Goal: Obtain resource: Download file/media

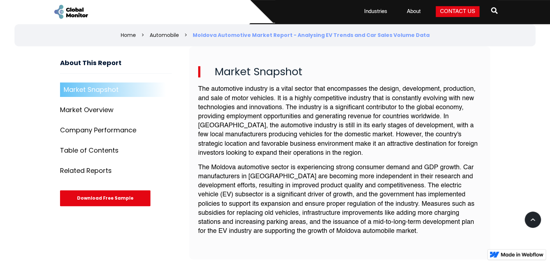
scroll to position [234, 0]
click at [118, 103] on link "Market Overview" at bounding box center [116, 110] width 112 height 14
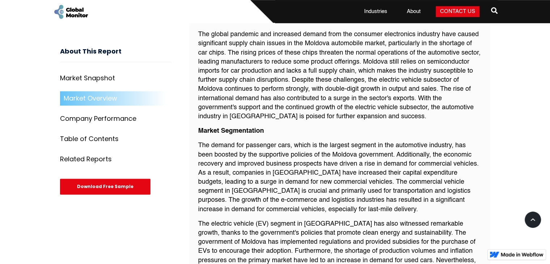
click at [118, 187] on div "Download Free Sample" at bounding box center [105, 187] width 90 height 16
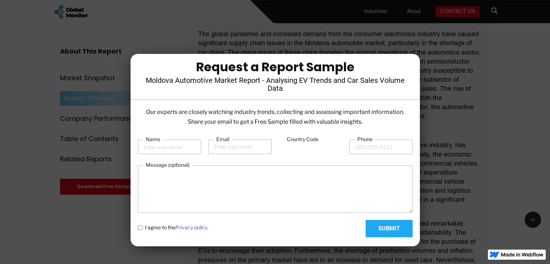
click at [433, 84] on div at bounding box center [275, 132] width 550 height 264
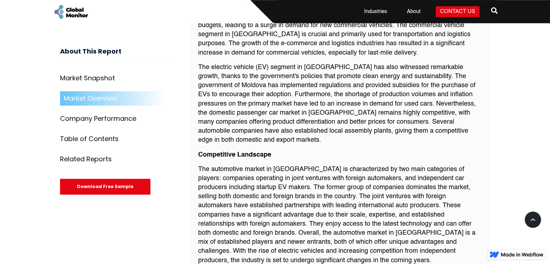
scroll to position [777, 0]
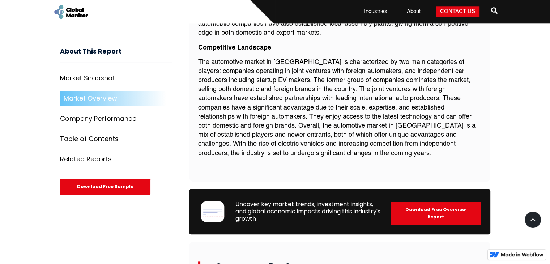
click at [107, 119] on div "Company Performance" at bounding box center [98, 118] width 76 height 7
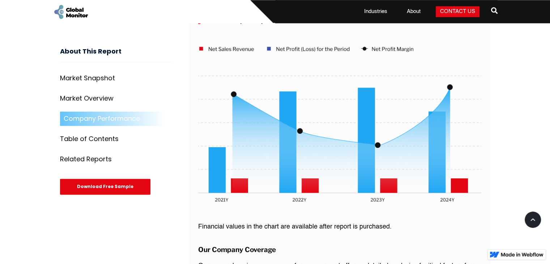
click at [109, 132] on link "Table of Contents" at bounding box center [116, 139] width 112 height 14
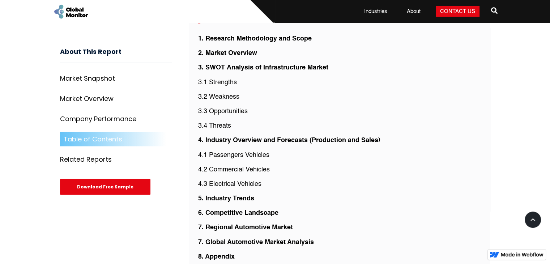
click at [113, 125] on link "Company Performance" at bounding box center [116, 119] width 112 height 14
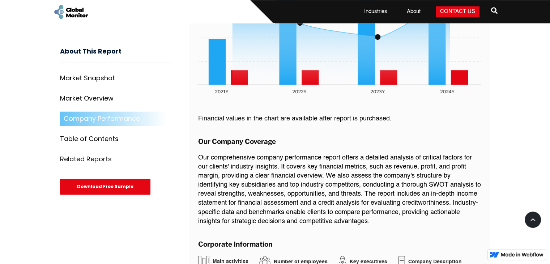
scroll to position [1136, 0]
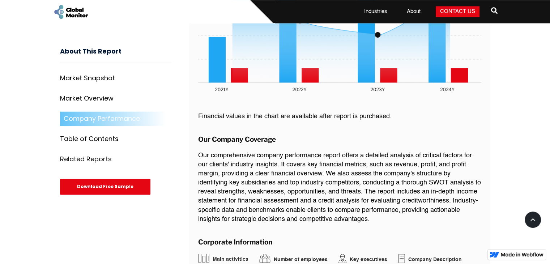
click at [106, 136] on div "Table of Contents" at bounding box center [89, 139] width 59 height 7
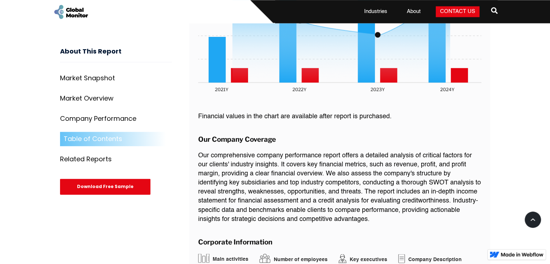
scroll to position [1630, 0]
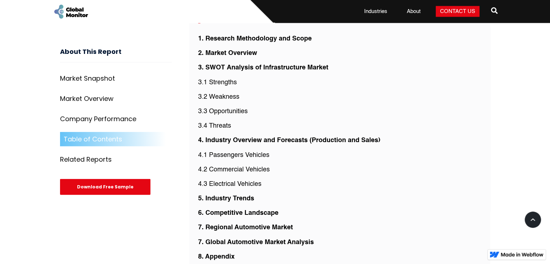
click at [98, 82] on div "Market Snapshot" at bounding box center [87, 78] width 55 height 7
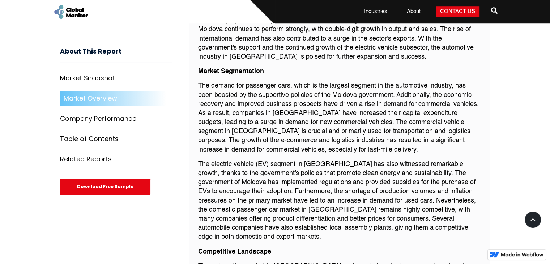
scroll to position [574, 0]
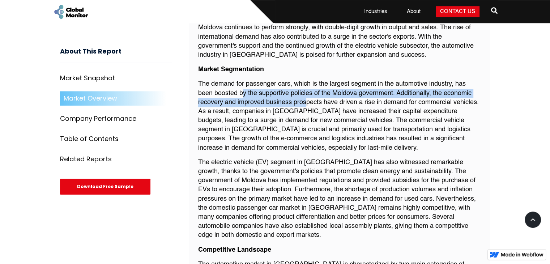
drag, startPoint x: 244, startPoint y: 90, endPoint x: 304, endPoint y: 107, distance: 62.5
click at [304, 107] on p "The demand for passenger cars, which is the largest segment in the automotive i…" at bounding box center [339, 116] width 283 height 73
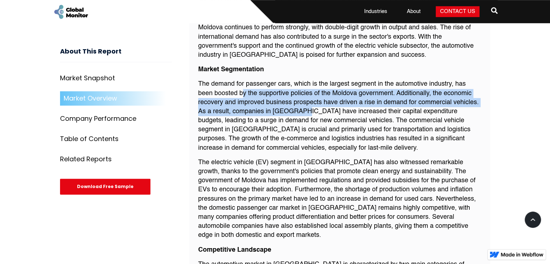
click at [304, 107] on p "The demand for passenger cars, which is the largest segment in the automotive i…" at bounding box center [339, 116] width 283 height 73
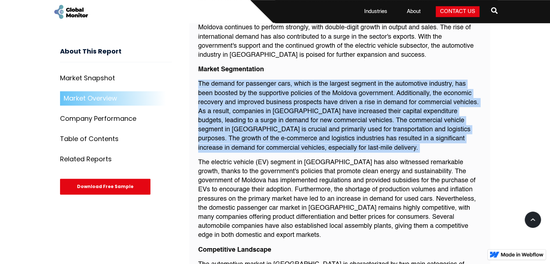
click at [304, 107] on p "The demand for passenger cars, which is the largest segment in the automotive i…" at bounding box center [339, 116] width 283 height 73
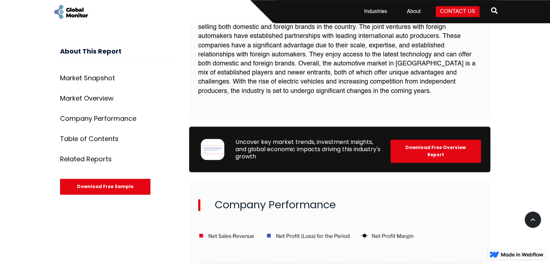
scroll to position [839, 0]
